Goal: Task Accomplishment & Management: Use online tool/utility

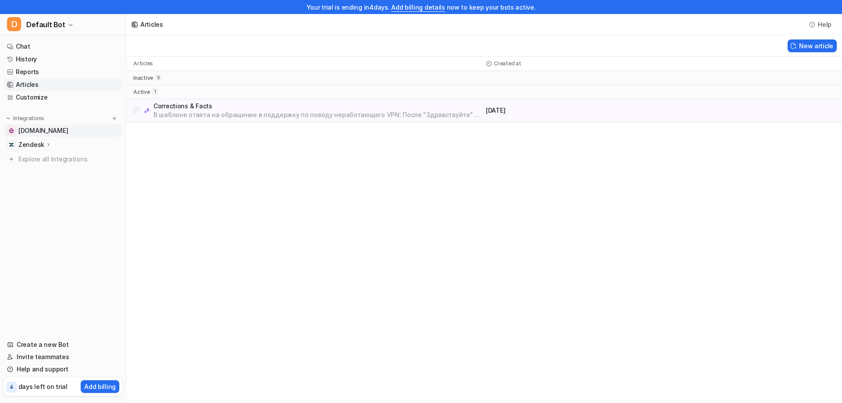
click at [45, 132] on span "[DOMAIN_NAME]" at bounding box center [43, 130] width 50 height 9
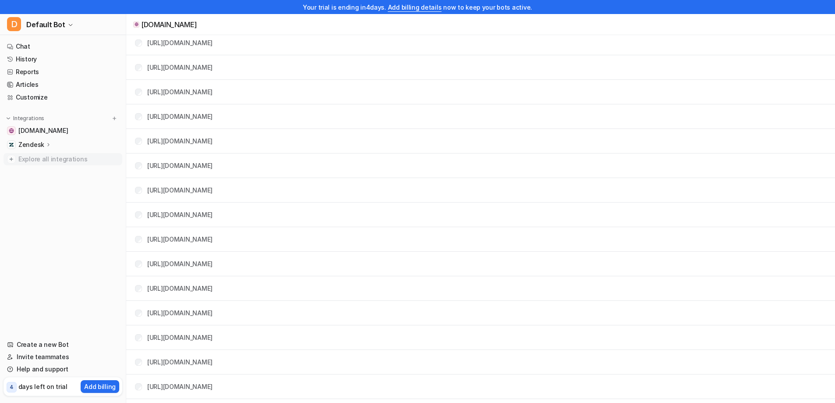
scroll to position [263, 0]
click at [7, 117] on img at bounding box center [8, 118] width 6 height 6
click at [109, 134] on link "[DOMAIN_NAME]" at bounding box center [63, 131] width 119 height 12
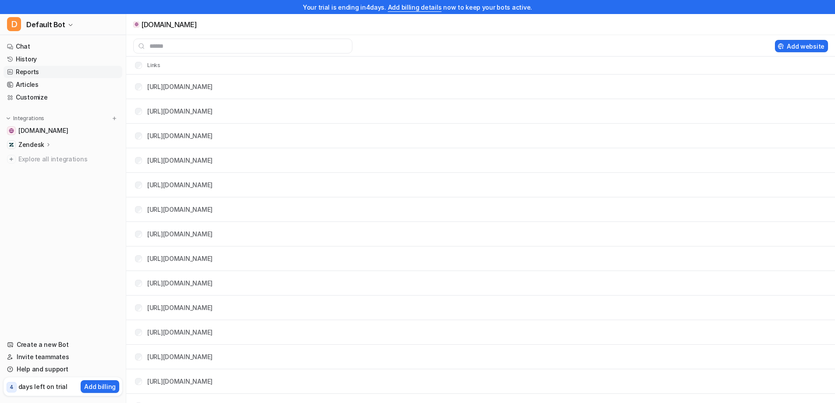
click at [43, 75] on link "Reports" at bounding box center [63, 72] width 119 height 12
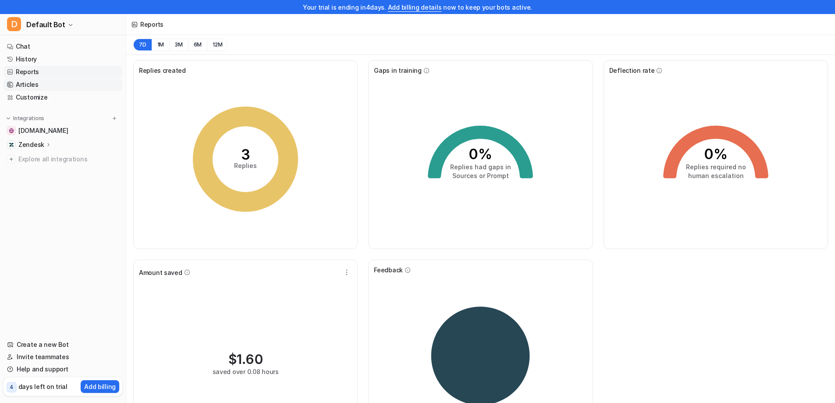
click at [44, 85] on link "Articles" at bounding box center [63, 84] width 119 height 12
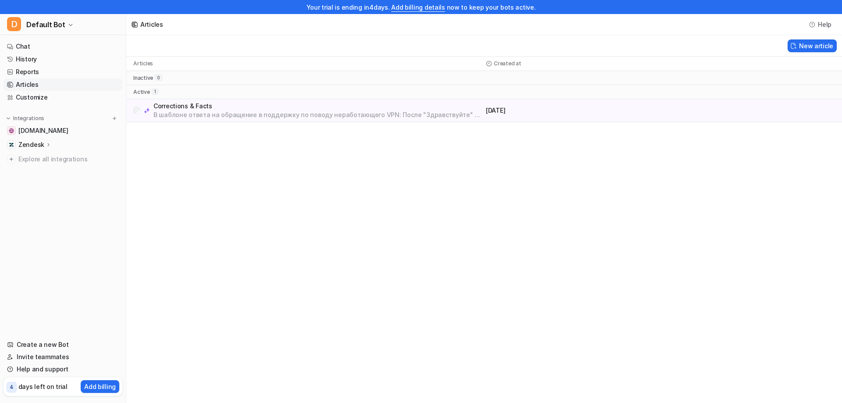
click at [217, 116] on p "В шаблоне ответа на обращение в поддержку по поводу неработающего VPN: После "З…" at bounding box center [317, 114] width 329 height 9
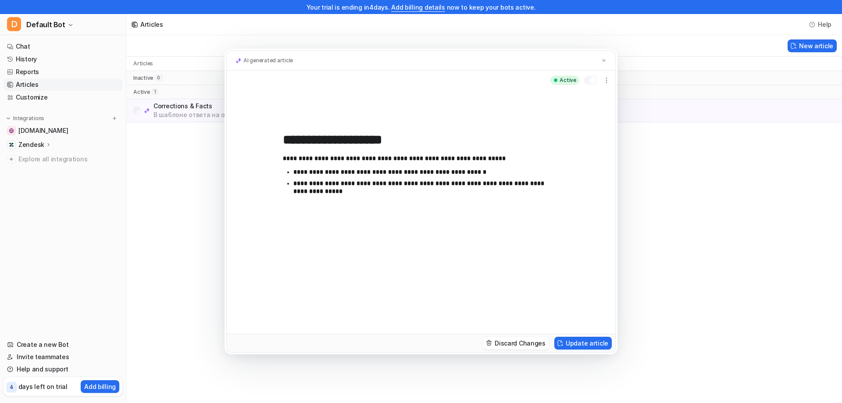
click at [172, 221] on div "**********" at bounding box center [421, 201] width 842 height 403
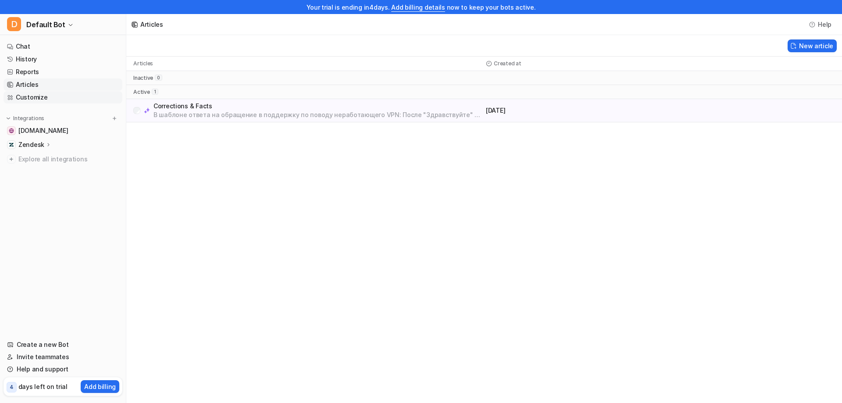
click at [18, 99] on link "Customize" at bounding box center [63, 97] width 119 height 12
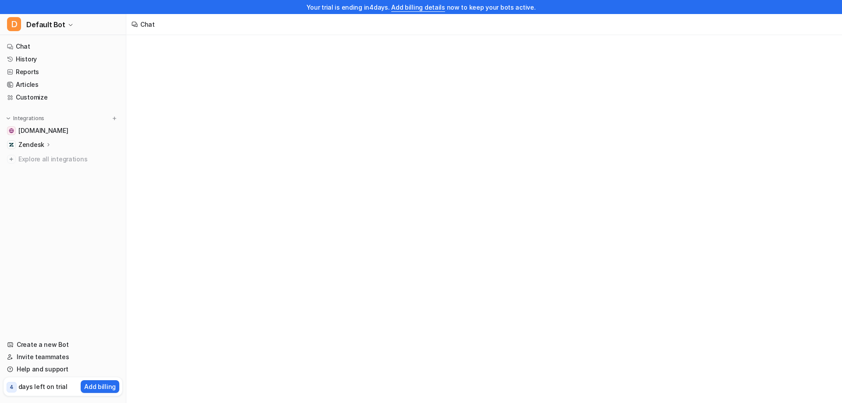
click at [46, 144] on icon at bounding box center [49, 144] width 6 height 7
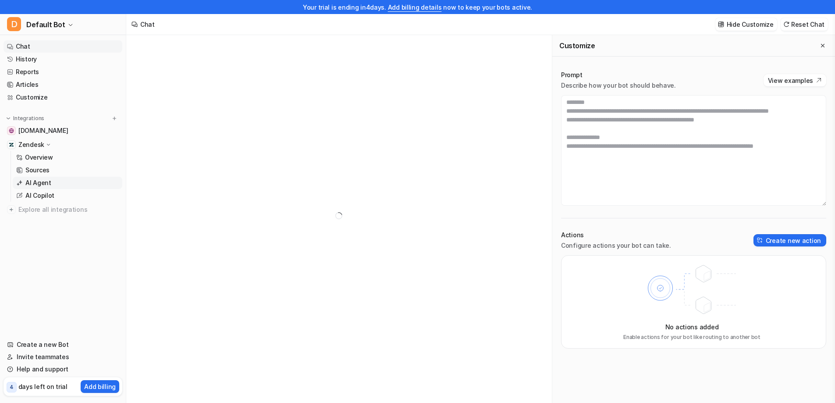
click at [48, 182] on p "AI Agent" at bounding box center [38, 182] width 26 height 9
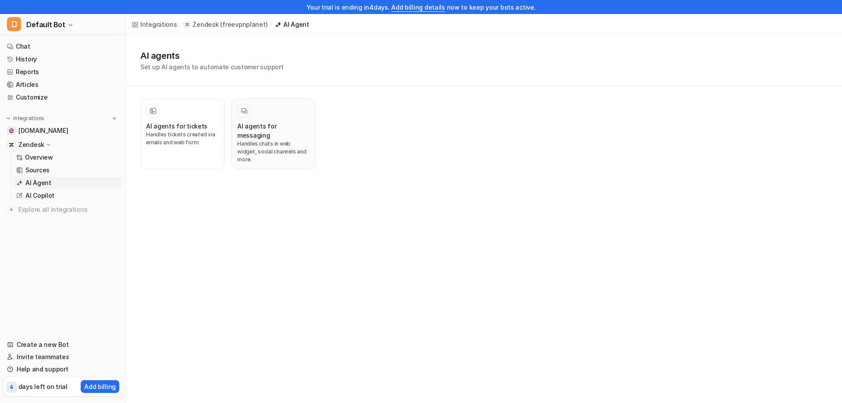
click at [251, 140] on p "Handles chats in web widget, social channels and more." at bounding box center [273, 152] width 73 height 24
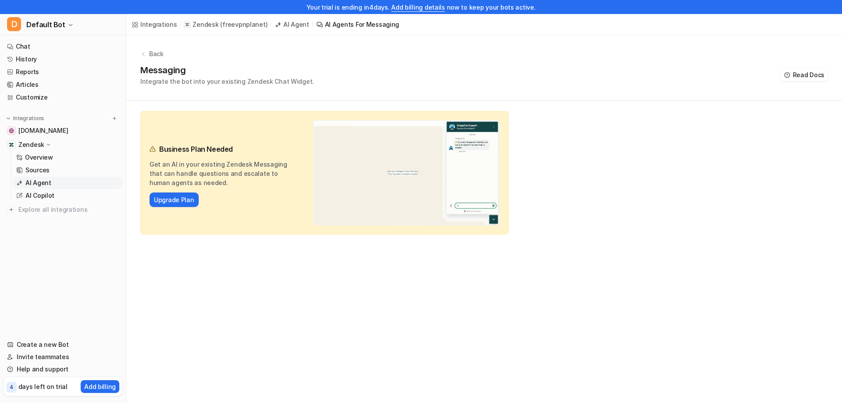
click at [46, 186] on p "AI Agent" at bounding box center [38, 182] width 26 height 9
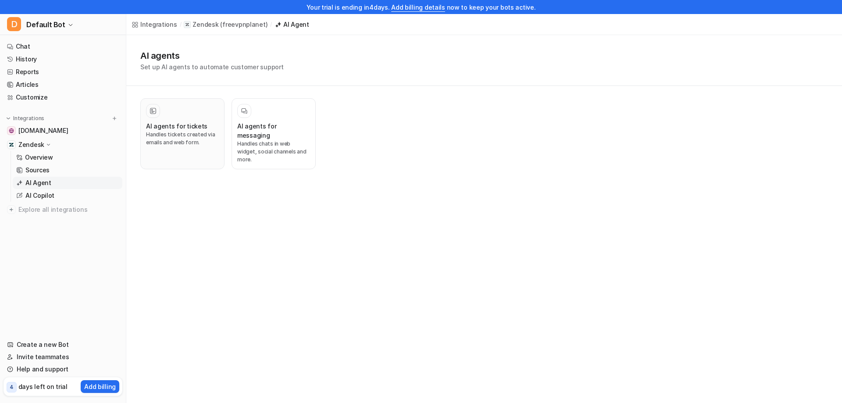
click at [205, 147] on button "AI agents for tickets Handles tickets created via emails and web form." at bounding box center [182, 133] width 84 height 71
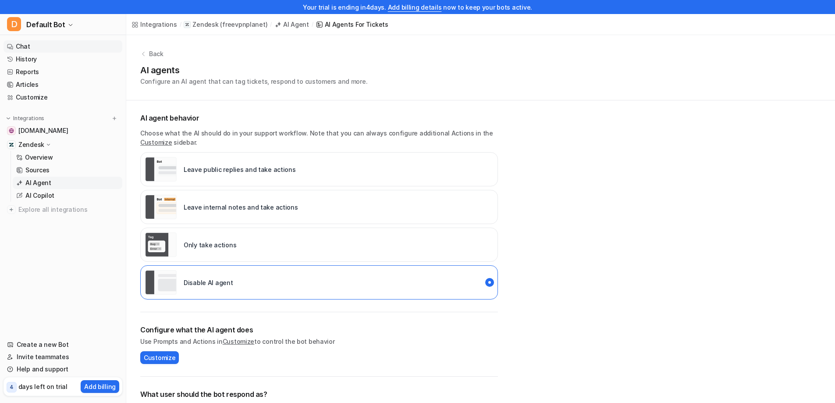
click at [36, 49] on link "Chat" at bounding box center [63, 46] width 119 height 12
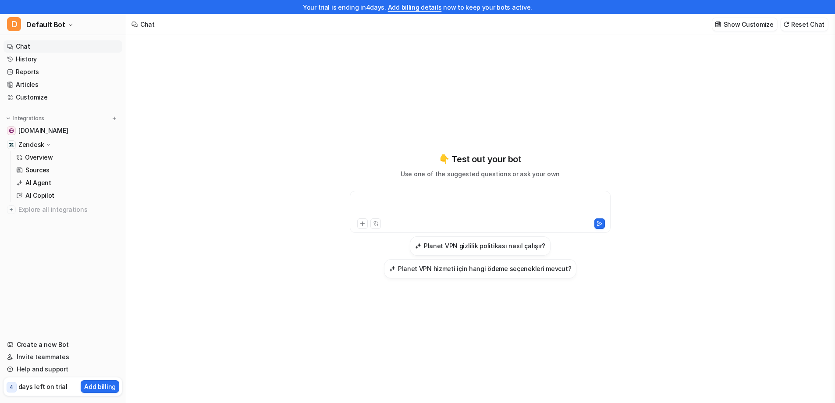
click at [401, 199] on div at bounding box center [480, 206] width 256 height 20
click at [41, 213] on span "Explore all integrations" at bounding box center [68, 210] width 100 height 14
click at [34, 165] on link "Sources" at bounding box center [68, 170] width 110 height 12
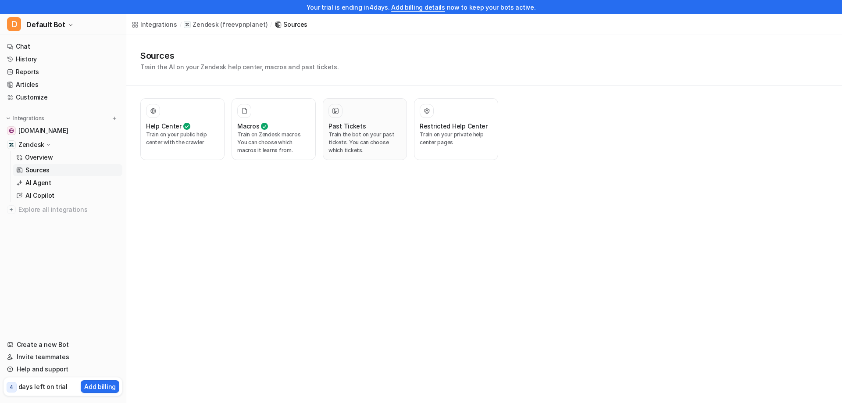
click at [374, 148] on p "Train the bot on your past tickets. You can choose which tickets." at bounding box center [364, 143] width 73 height 24
